Goal: Task Accomplishment & Management: Complete application form

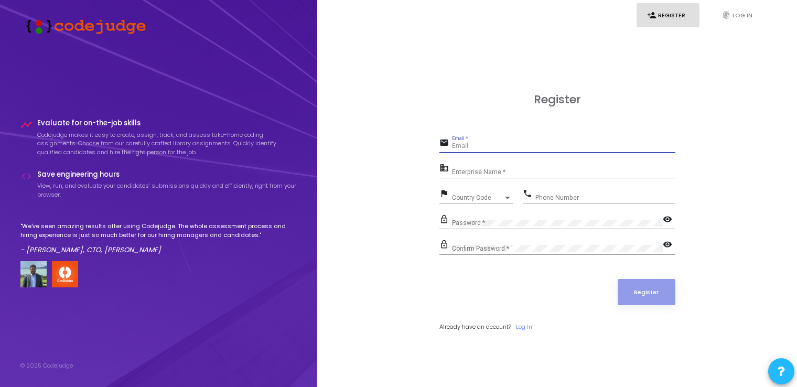
click at [507, 147] on input "Email *" at bounding box center [563, 146] width 223 height 7
type input "[EMAIL_ADDRESS][DOMAIN_NAME]"
click at [482, 173] on input "Enterprise Name *" at bounding box center [563, 171] width 223 height 7
click at [471, 143] on div "Email *" at bounding box center [563, 144] width 223 height 16
click at [468, 144] on input "Email *" at bounding box center [563, 146] width 223 height 7
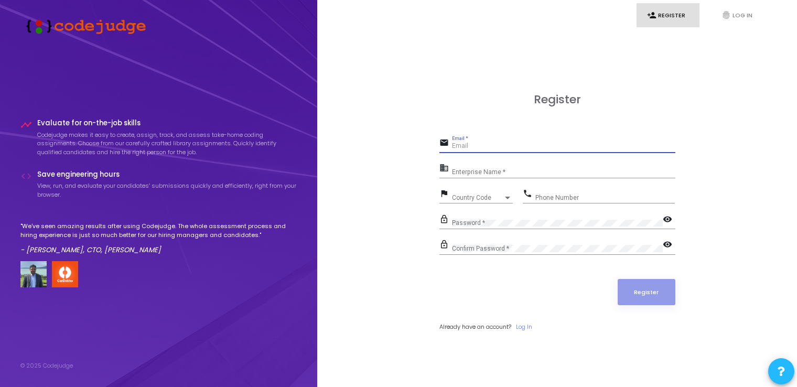
type input "[EMAIL_ADDRESS][DOMAIN_NAME]"
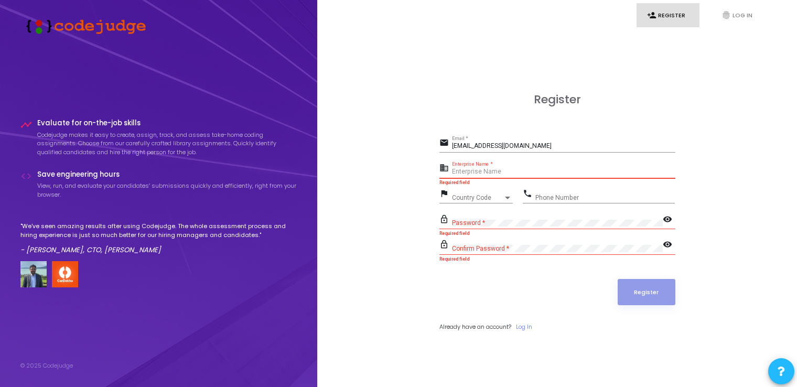
click at [495, 173] on input "Enterprise Name *" at bounding box center [563, 171] width 223 height 7
paste input "Payoneer"
type input "Payoneer"
click at [488, 202] on div "Country Code Country Code" at bounding box center [482, 195] width 61 height 16
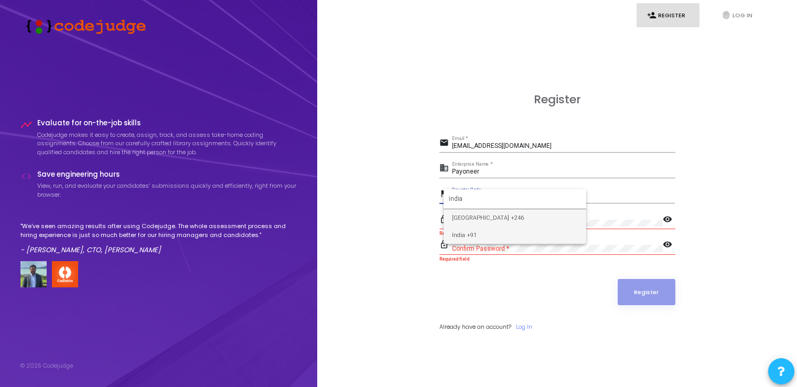
type input "india"
click at [473, 234] on span "India +91" at bounding box center [515, 234] width 126 height 17
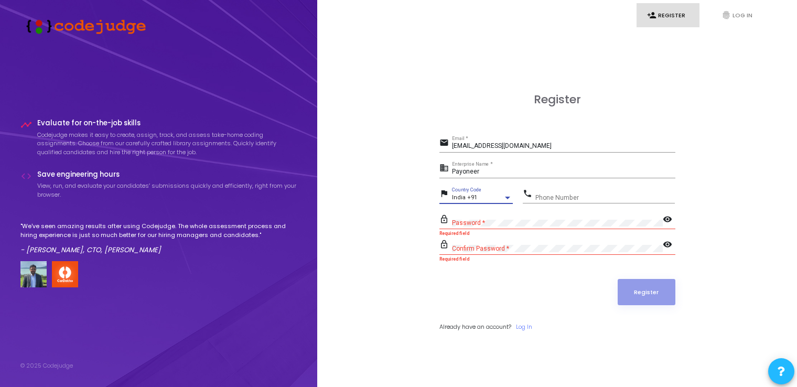
click at [573, 193] on div "Phone Number" at bounding box center [604, 195] width 139 height 16
type input "9702704685"
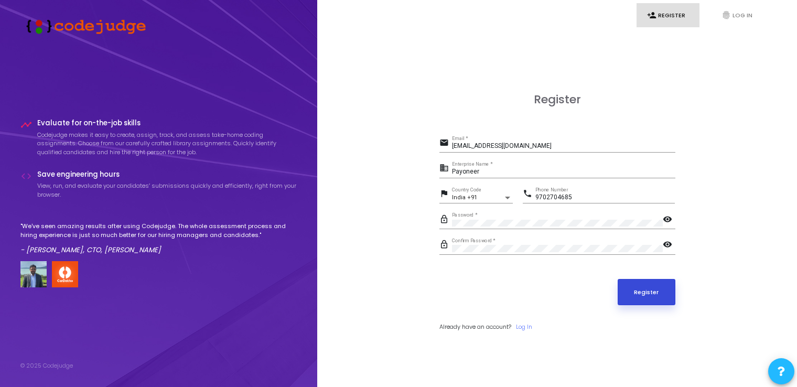
click at [637, 303] on button "Register" at bounding box center [646, 292] width 58 height 26
